Goal: Information Seeking & Learning: Check status

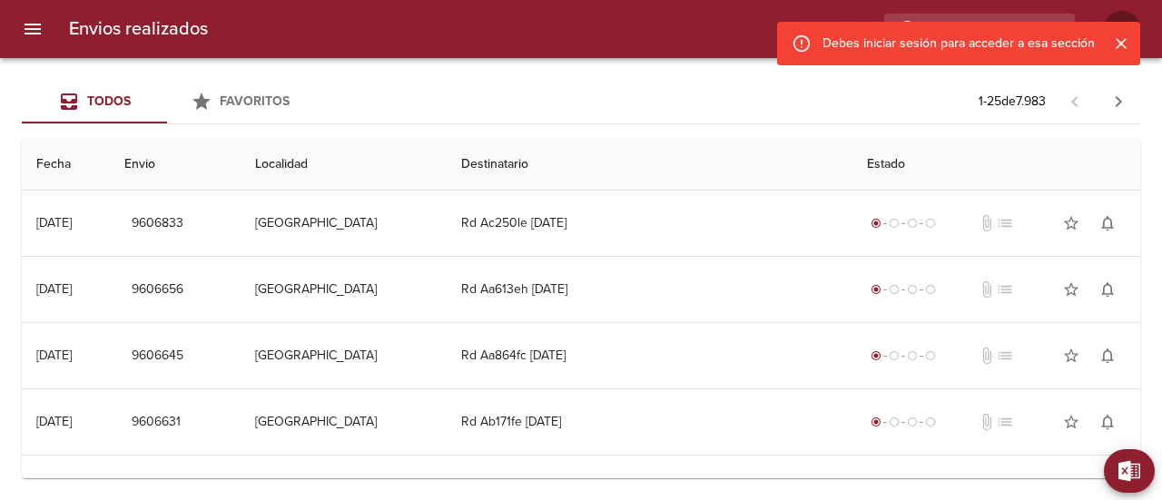
click at [1115, 39] on icon "Cerrar" at bounding box center [1121, 43] width 18 height 18
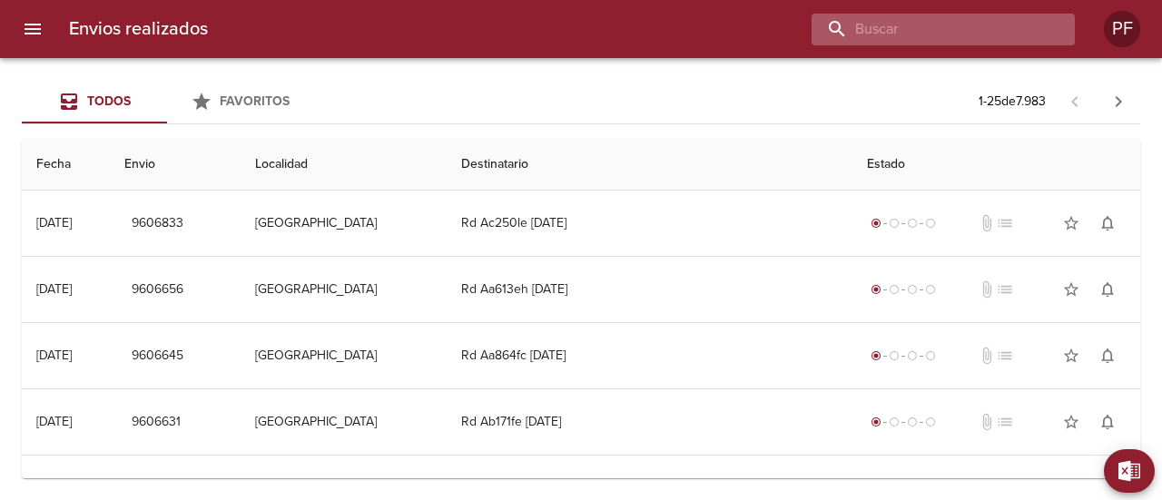
click at [1008, 15] on input "buscar" at bounding box center [927, 30] width 232 height 32
paste input "[PERSON_NAME]"
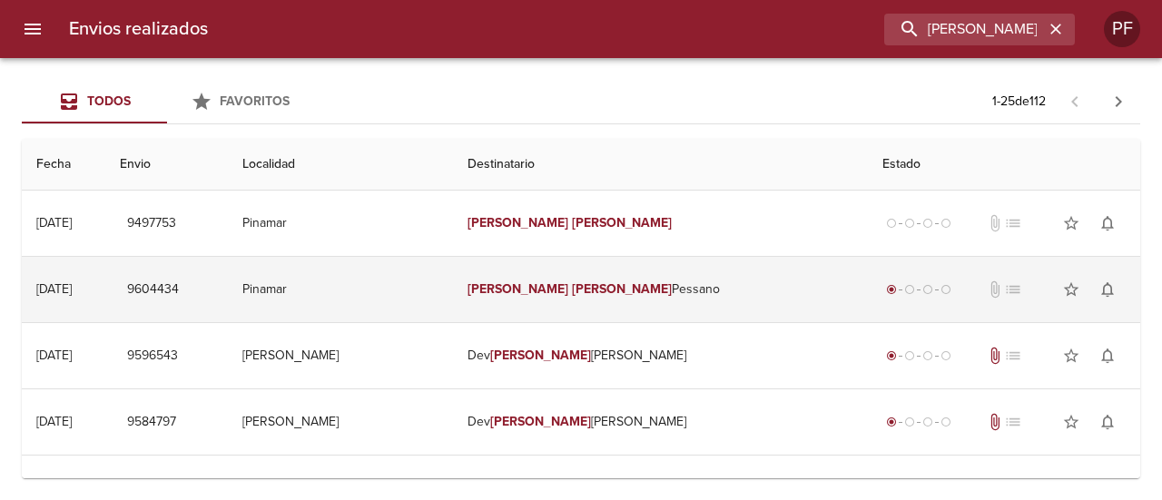
click at [623, 304] on td "[PERSON_NAME]" at bounding box center [661, 289] width 416 height 65
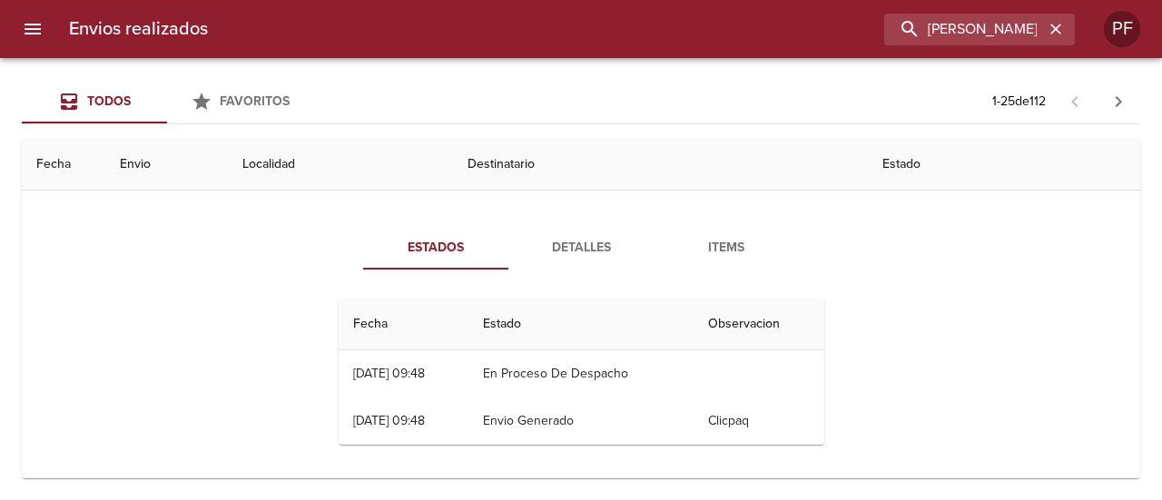
scroll to position [91, 0]
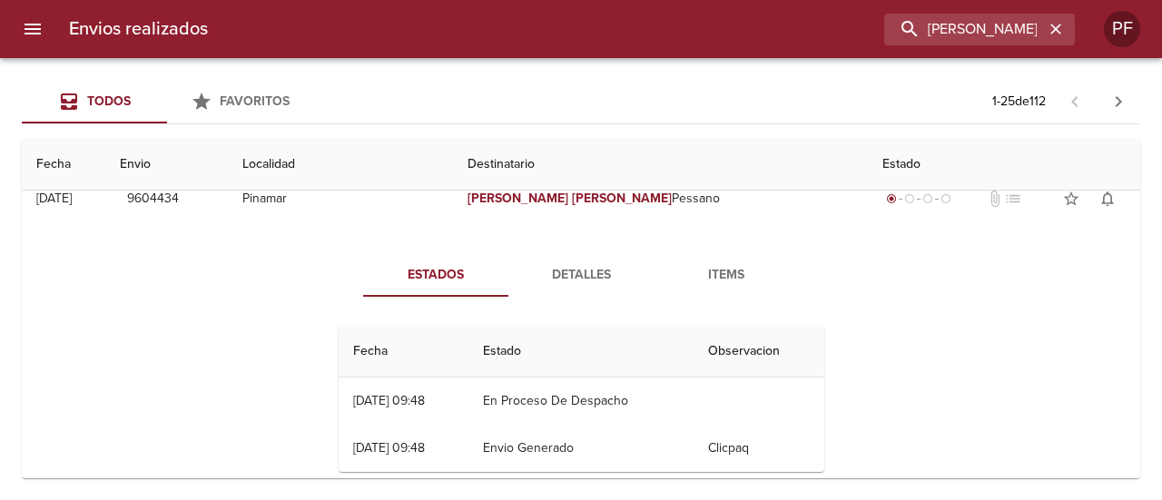
click at [569, 271] on span "Detalles" at bounding box center [580, 275] width 123 height 23
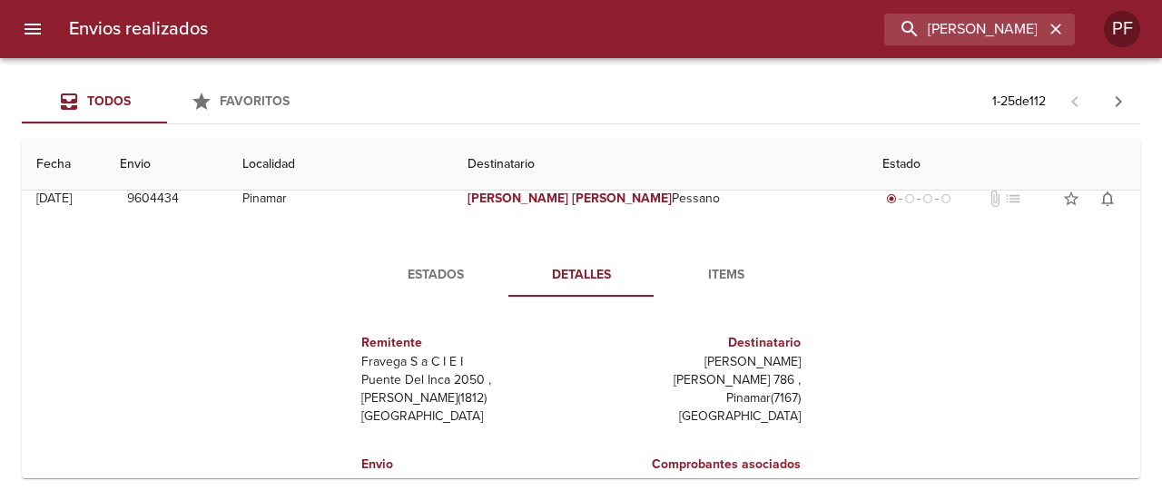
click at [278, 342] on div "Estados Detalles Items Remitente Fravega S a C I E I [PERSON_NAME] Del Inca 205…" at bounding box center [580, 463] width 1089 height 465
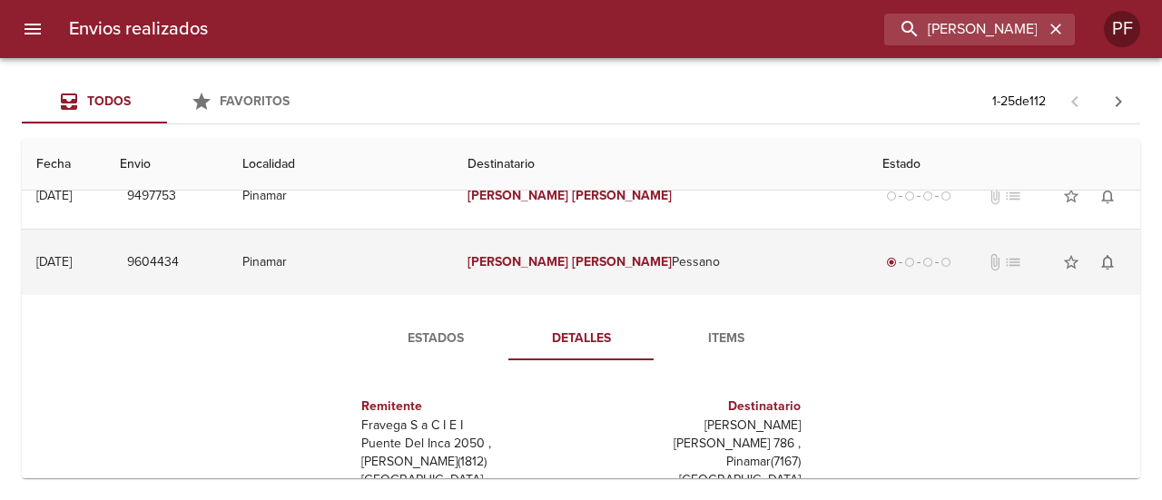
scroll to position [0, 0]
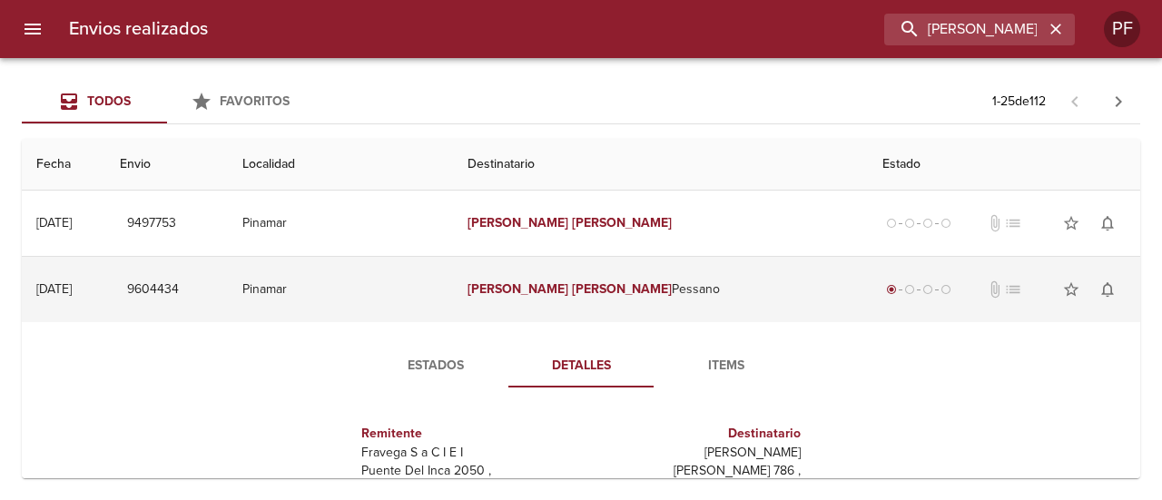
click at [229, 282] on td "9604434" at bounding box center [166, 289] width 123 height 65
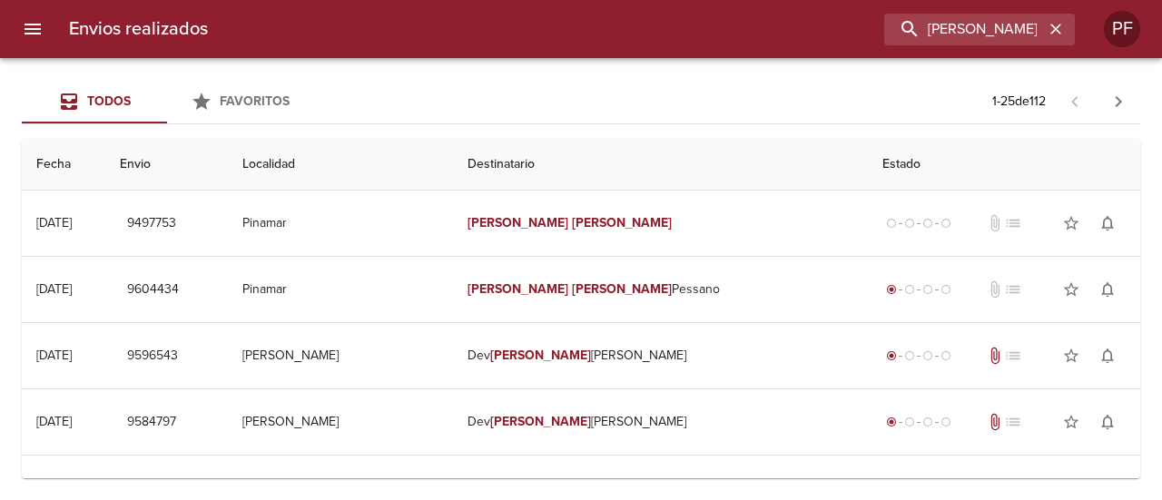
click at [969, 8] on div "Envios realizados [PERSON_NAME]" at bounding box center [581, 29] width 1162 height 58
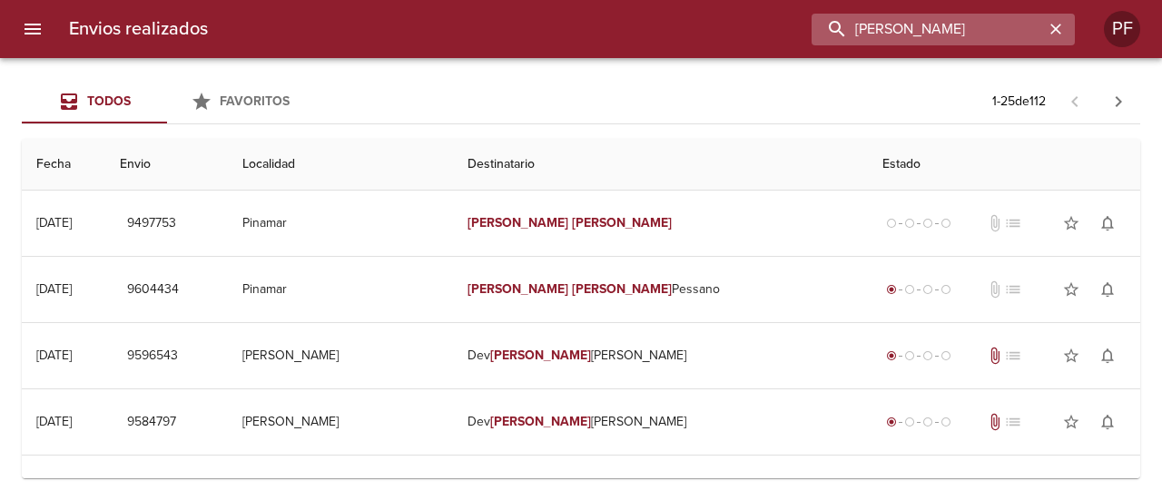
click at [956, 35] on input "[PERSON_NAME]" at bounding box center [927, 30] width 232 height 32
paste input "JAZMIN ROMALDI MESSI"
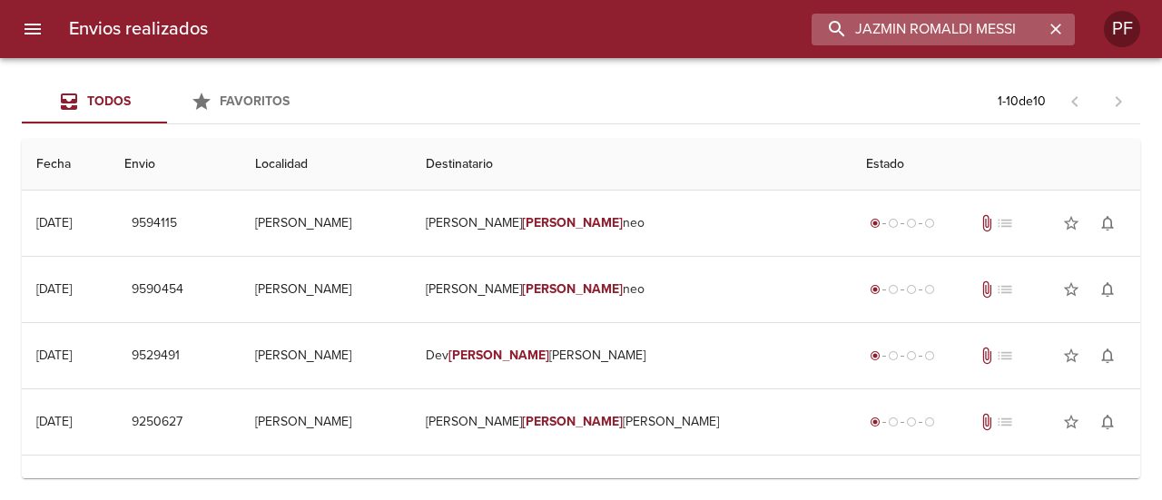
click at [948, 25] on input "JAZMIN ROMALDI MESSI" at bounding box center [927, 30] width 232 height 32
paste input "[PERSON_NAME]"
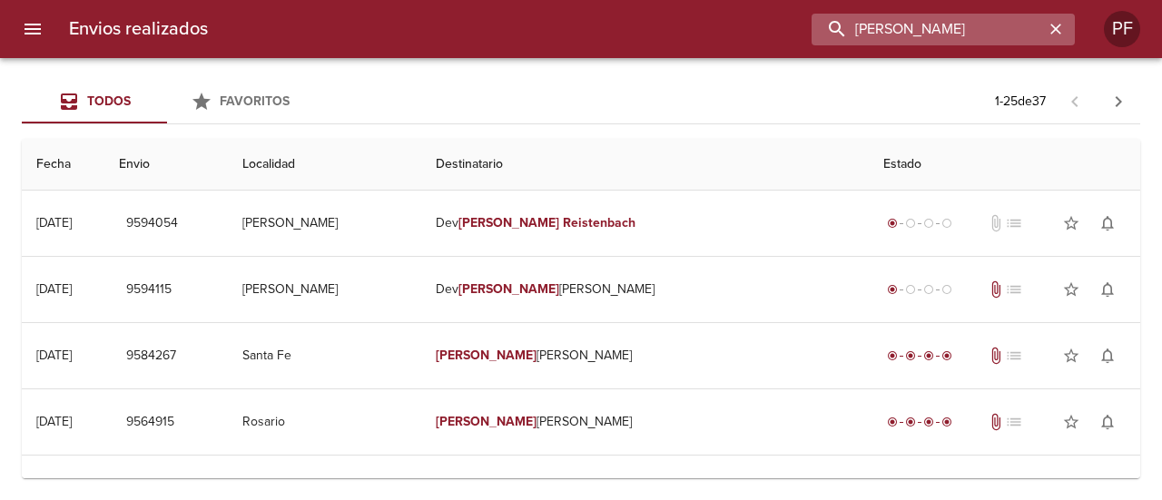
click at [930, 15] on input "[PERSON_NAME]" at bounding box center [927, 30] width 232 height 32
paste input "[PERSON_NAME]"
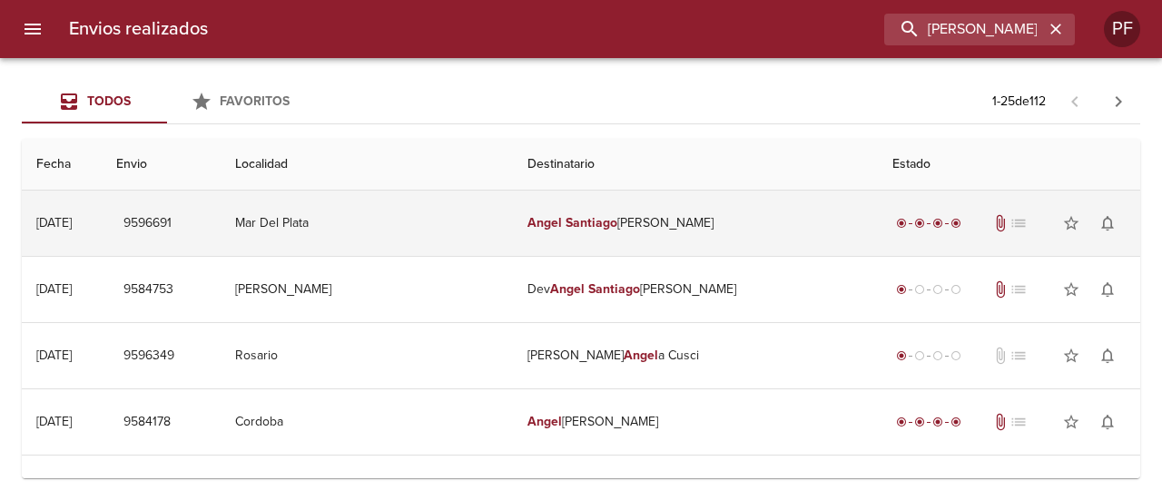
click at [685, 196] on td "[PERSON_NAME] [PERSON_NAME]" at bounding box center [695, 223] width 365 height 65
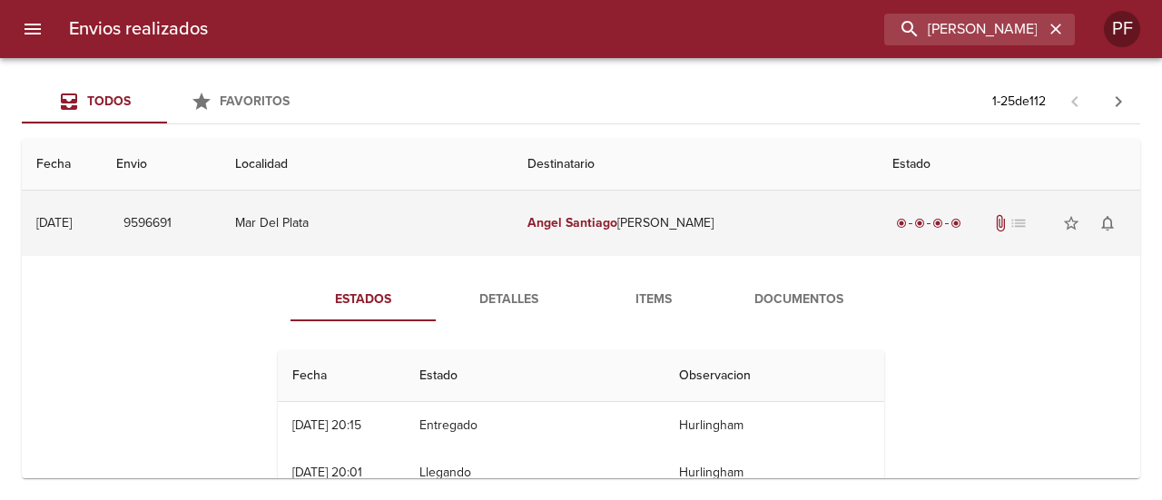
click at [685, 196] on td "[PERSON_NAME] [PERSON_NAME]" at bounding box center [695, 223] width 365 height 65
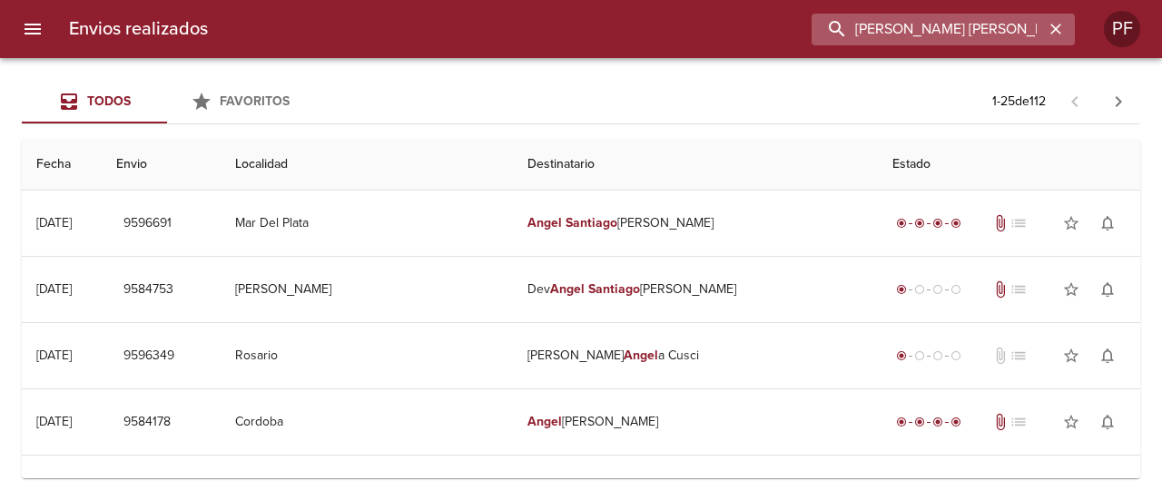
click at [953, 19] on input "[PERSON_NAME] [PERSON_NAME]" at bounding box center [927, 30] width 232 height 32
paste input "[PERSON_NAME]"
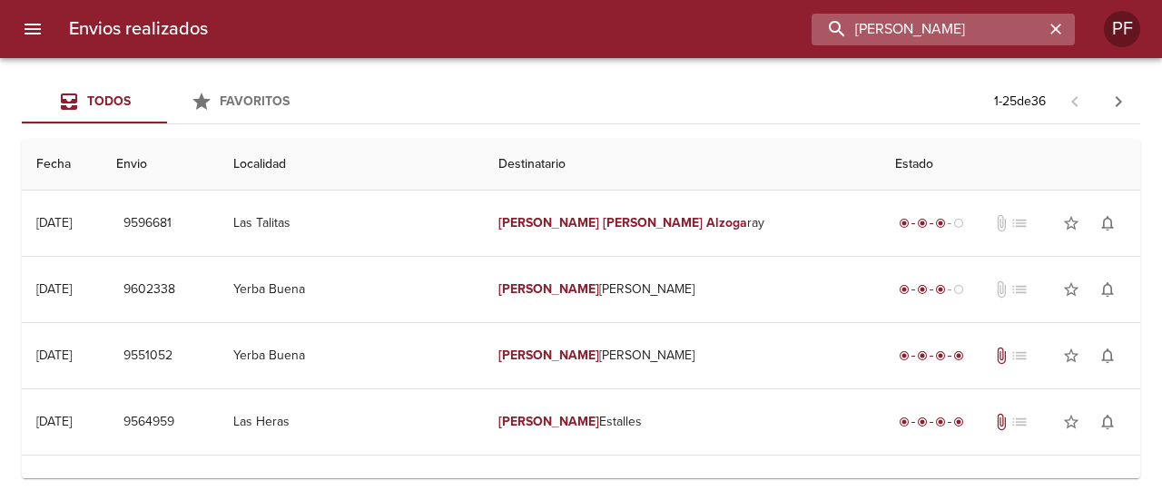
click at [910, 32] on input "[PERSON_NAME]" at bounding box center [927, 30] width 232 height 32
paste input "[PERSON_NAME]"
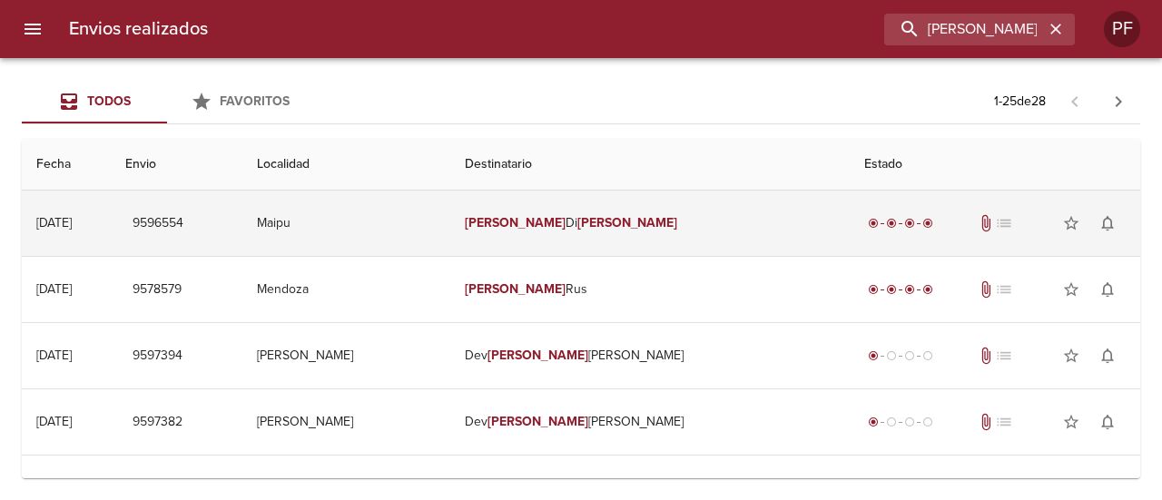
click at [603, 231] on td "[PERSON_NAME]" at bounding box center [649, 223] width 399 height 65
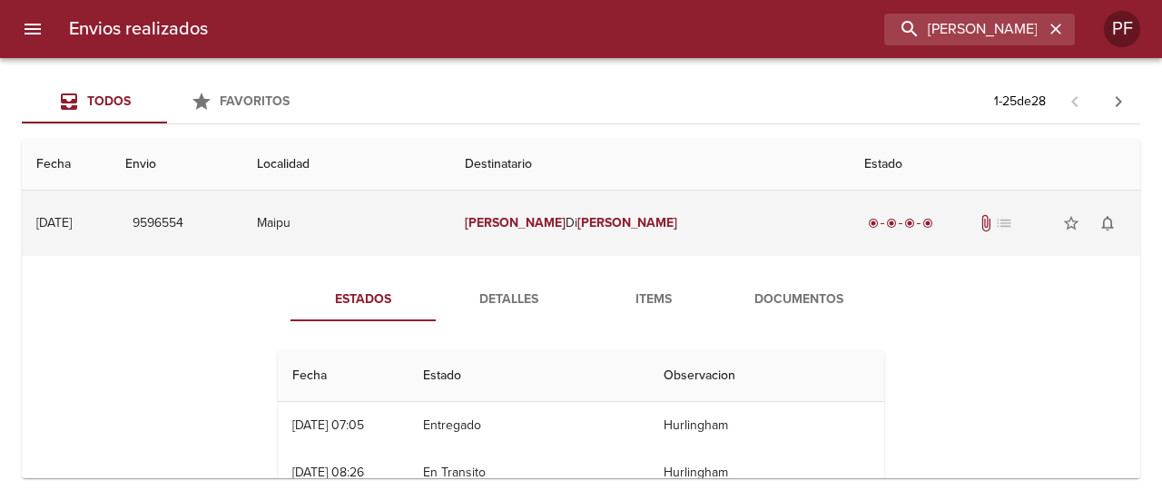
scroll to position [91, 0]
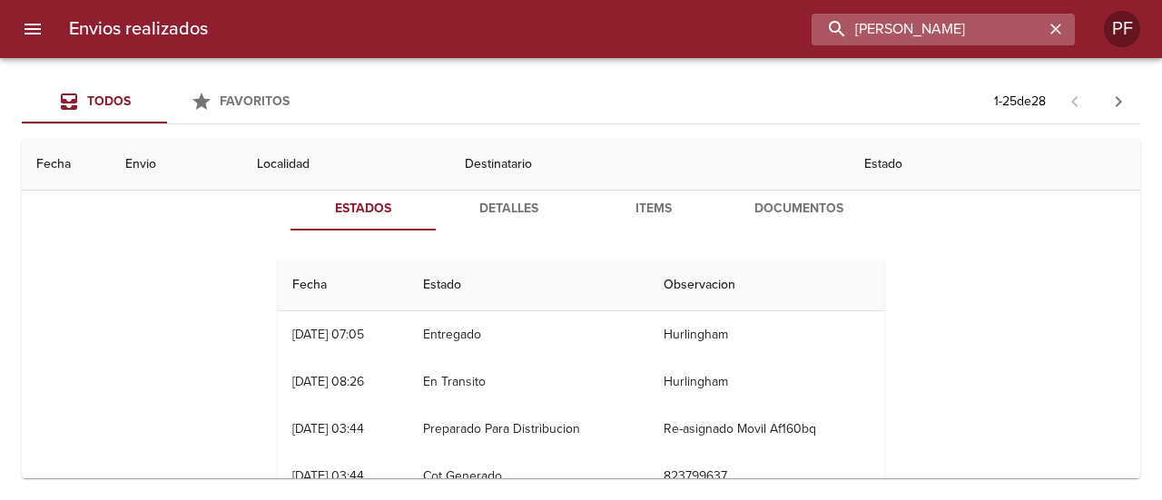
click at [1007, 14] on input "[PERSON_NAME]" at bounding box center [927, 30] width 232 height 32
paste input "[PERSON_NAME]"
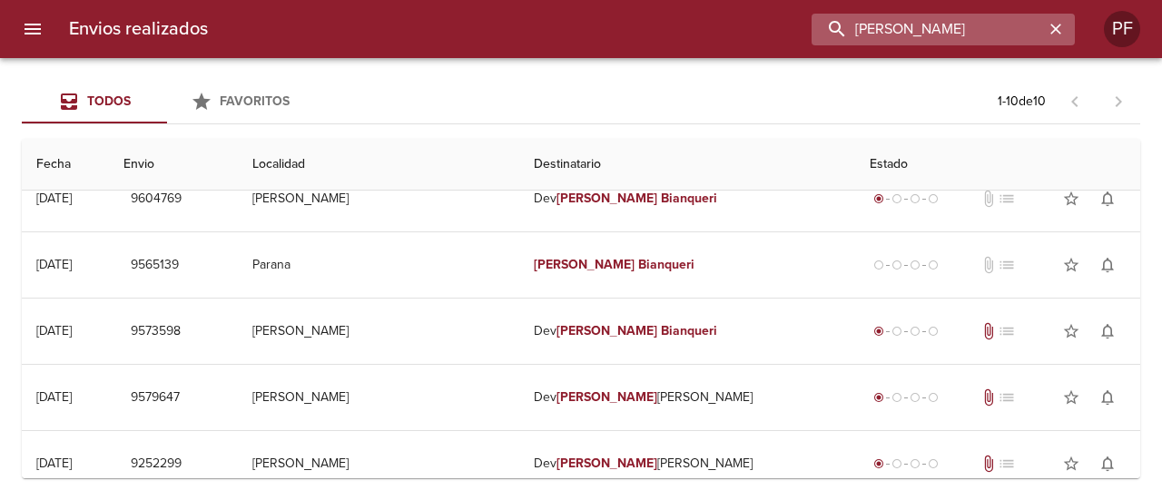
scroll to position [0, 0]
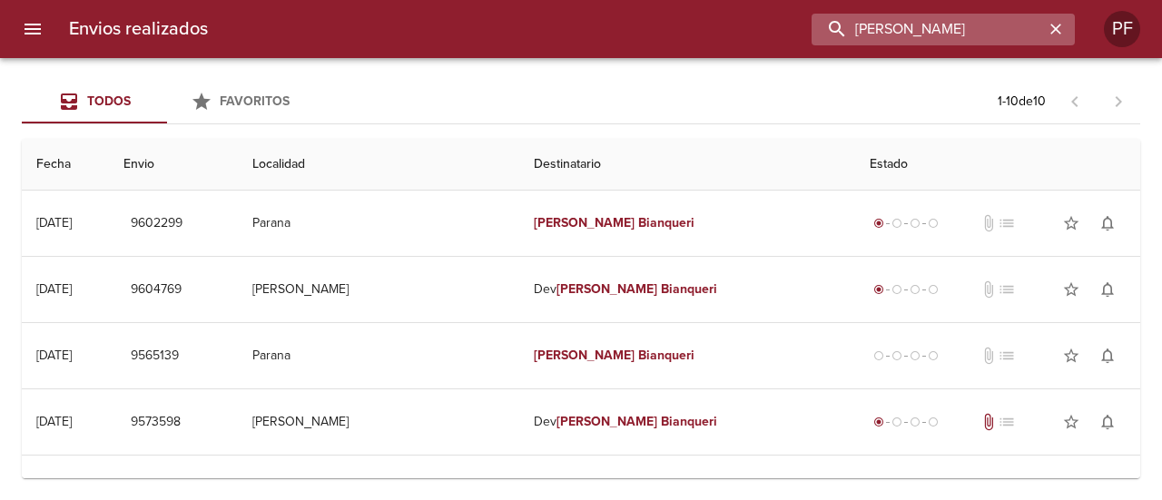
click at [939, 26] on input "[PERSON_NAME]" at bounding box center [927, 30] width 232 height 32
paste input "[PERSON_NAME]"
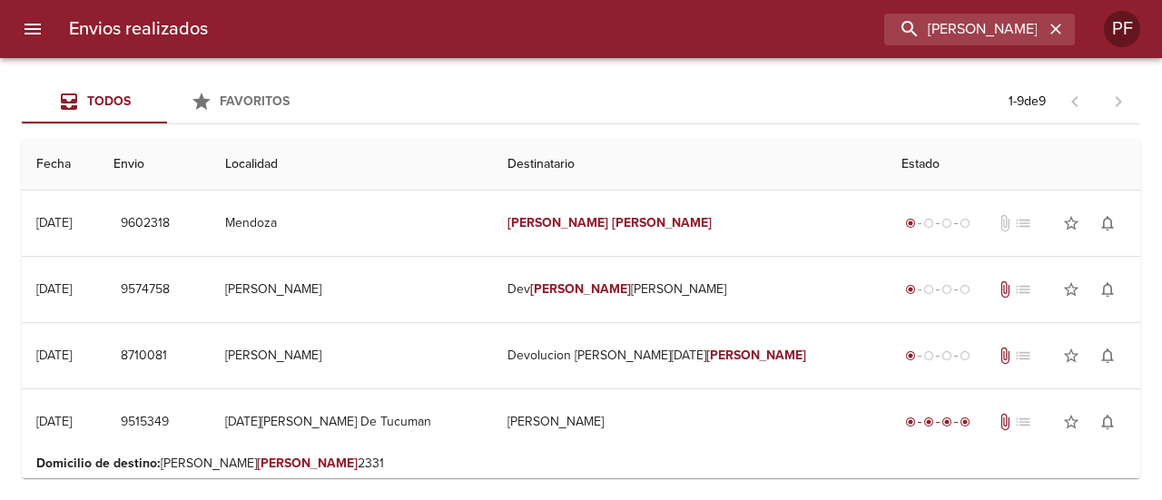
click at [929, 47] on div "Envios realizados [PERSON_NAME] PF" at bounding box center [581, 29] width 1162 height 58
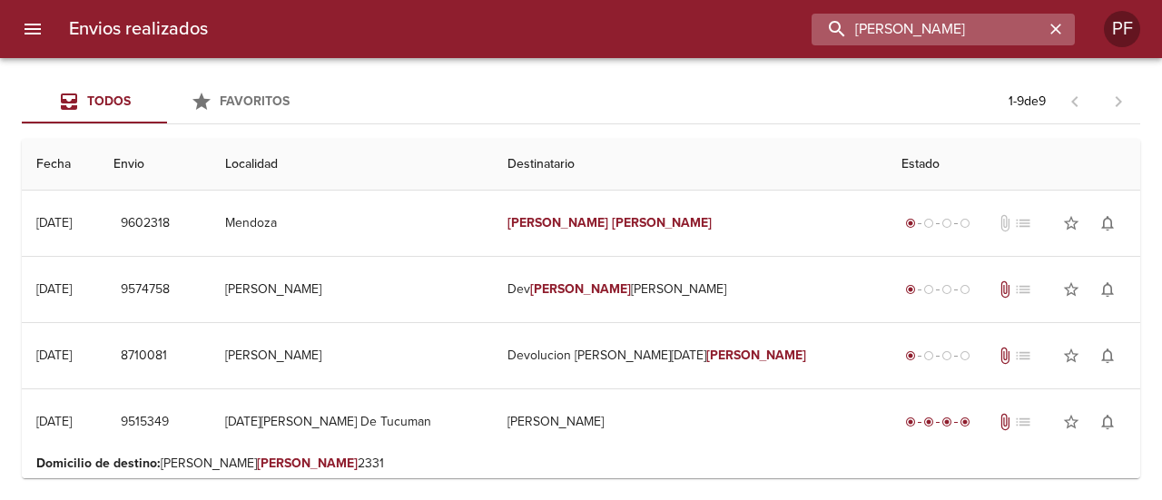
click at [929, 26] on input "[PERSON_NAME]" at bounding box center [927, 30] width 232 height 32
paste input "[PERSON_NAME] DAB"
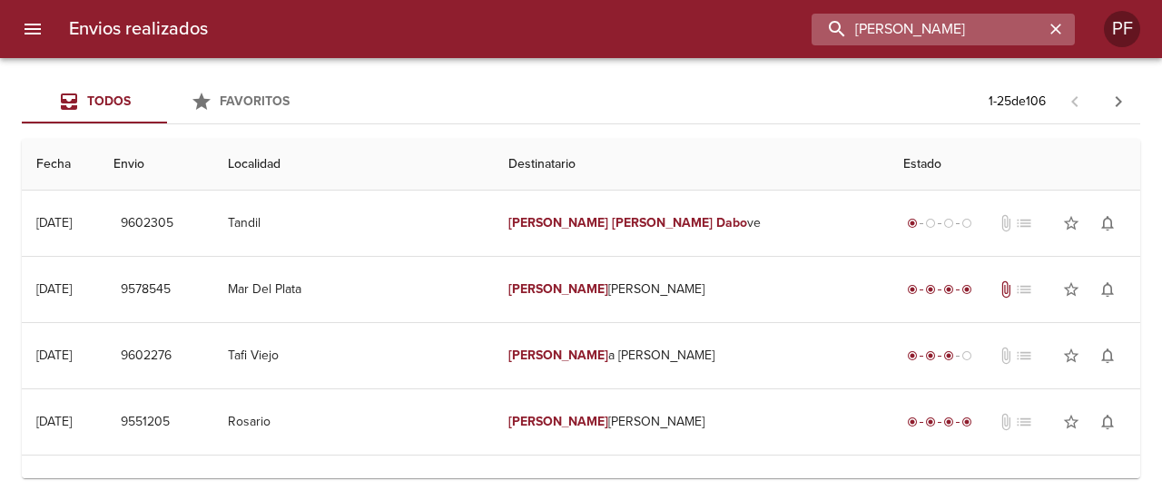
click at [939, 28] on input "[PERSON_NAME]" at bounding box center [927, 30] width 232 height 32
paste input "[PERSON_NAME]"
type input "[PERSON_NAME] [PERSON_NAME]"
